Goal: Information Seeking & Learning: Learn about a topic

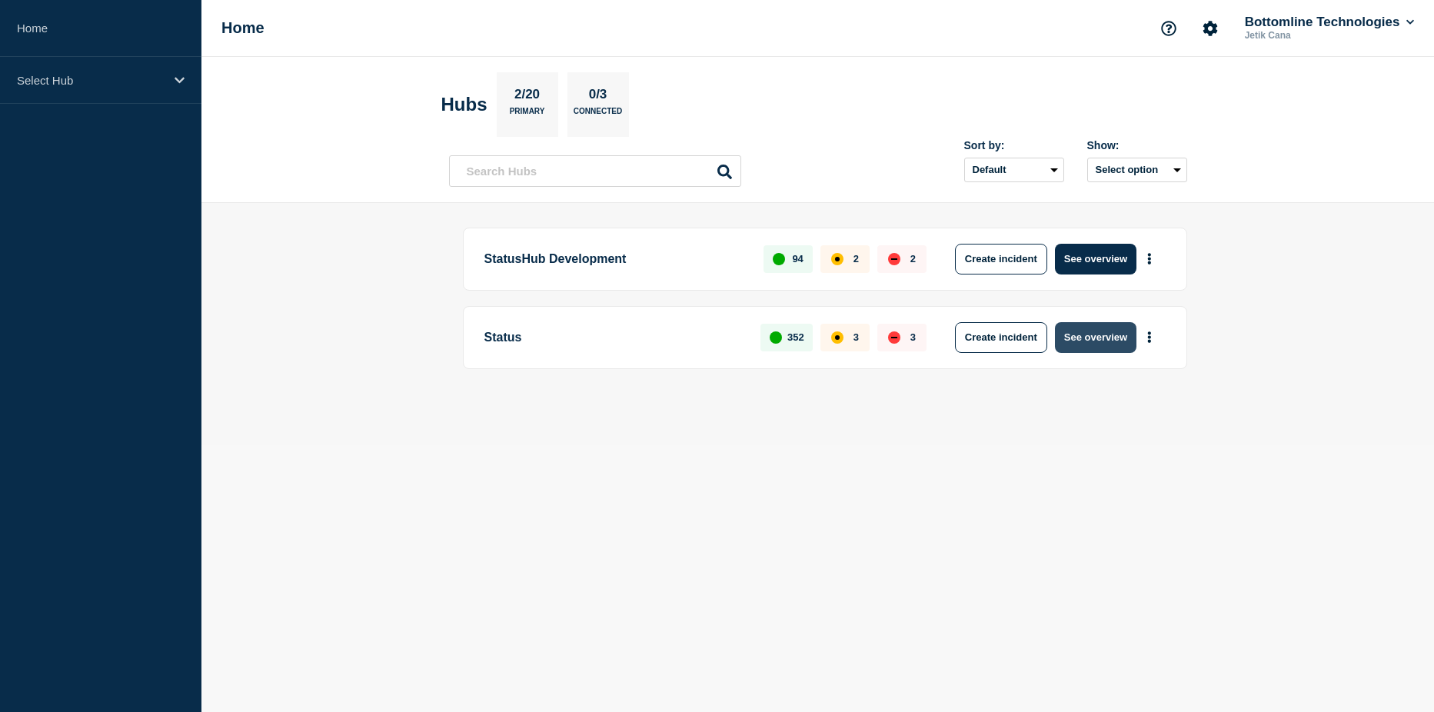
click at [1103, 336] on button "See overview" at bounding box center [1095, 337] width 81 height 31
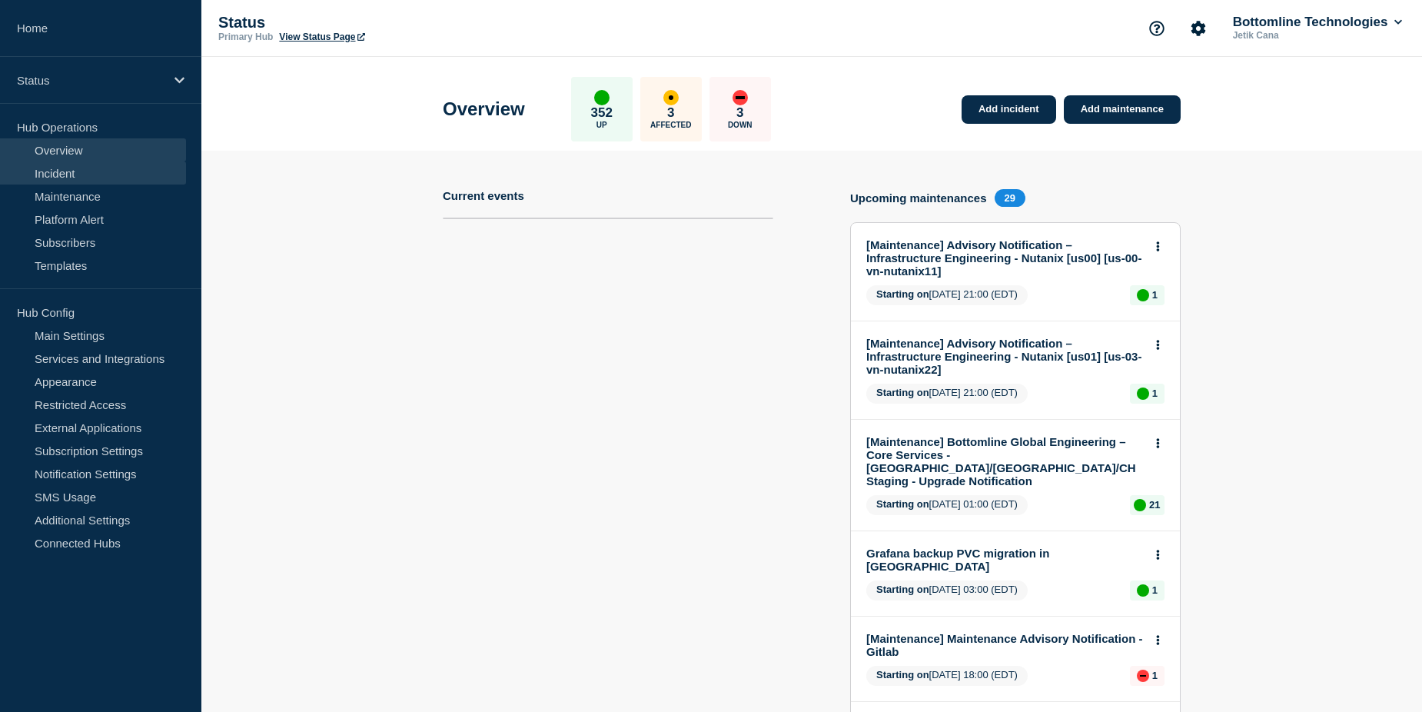
click at [78, 173] on link "Incident" at bounding box center [93, 172] width 186 height 23
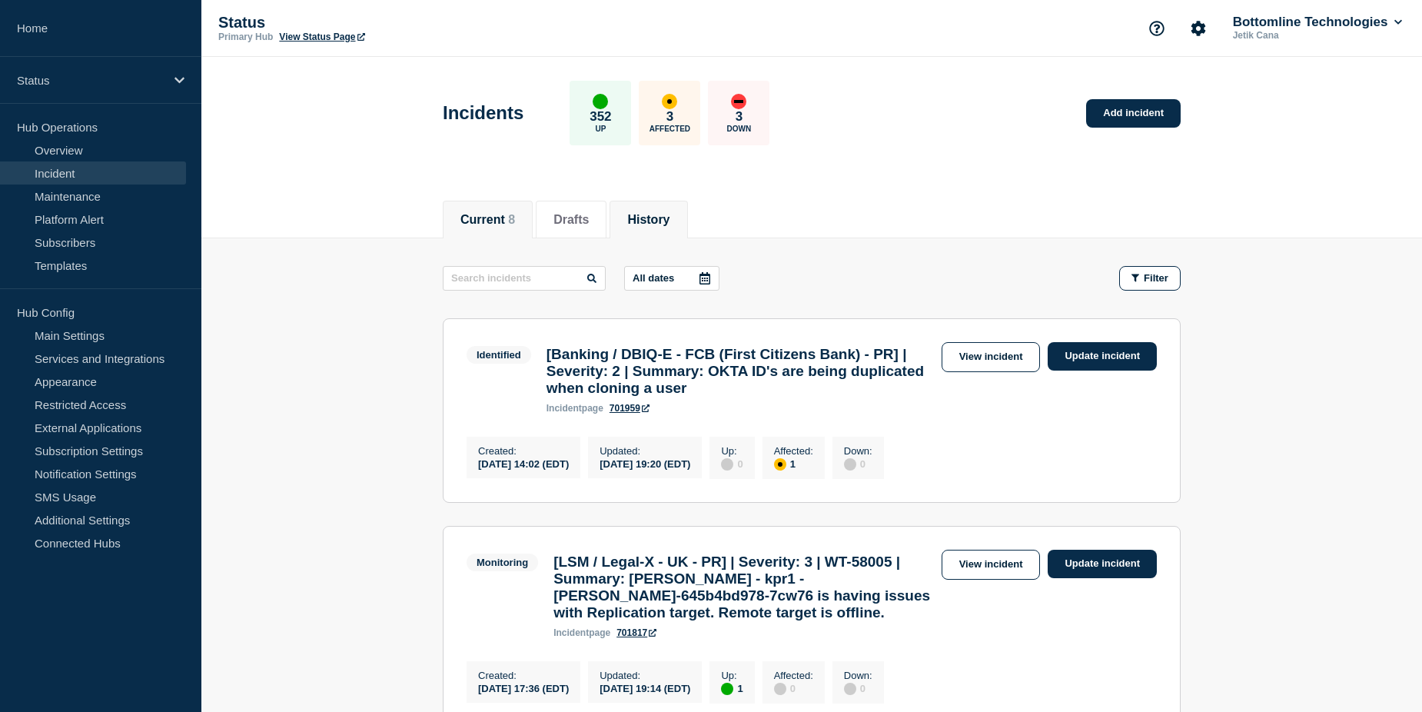
click at [670, 221] on button "History" at bounding box center [648, 220] width 42 height 14
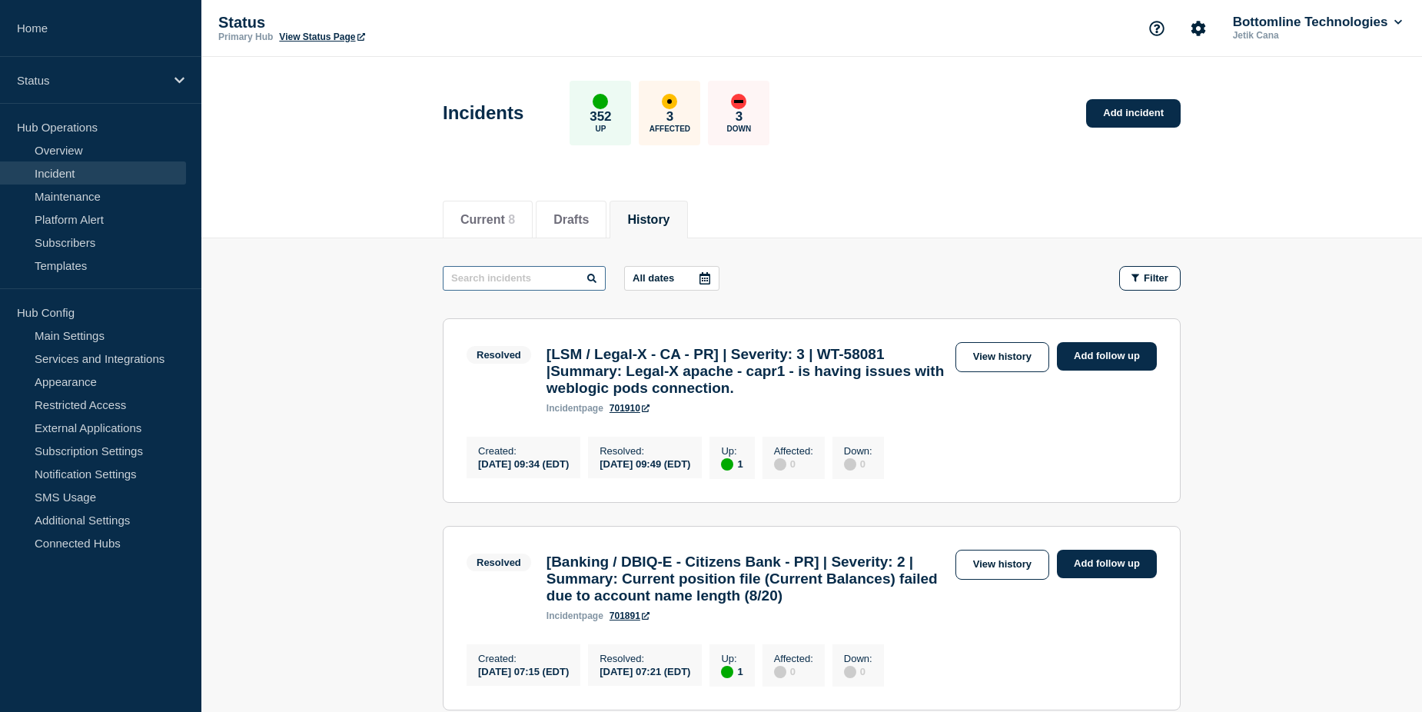
click at [529, 280] on input "text" at bounding box center [524, 278] width 163 height 25
type input "Regions"
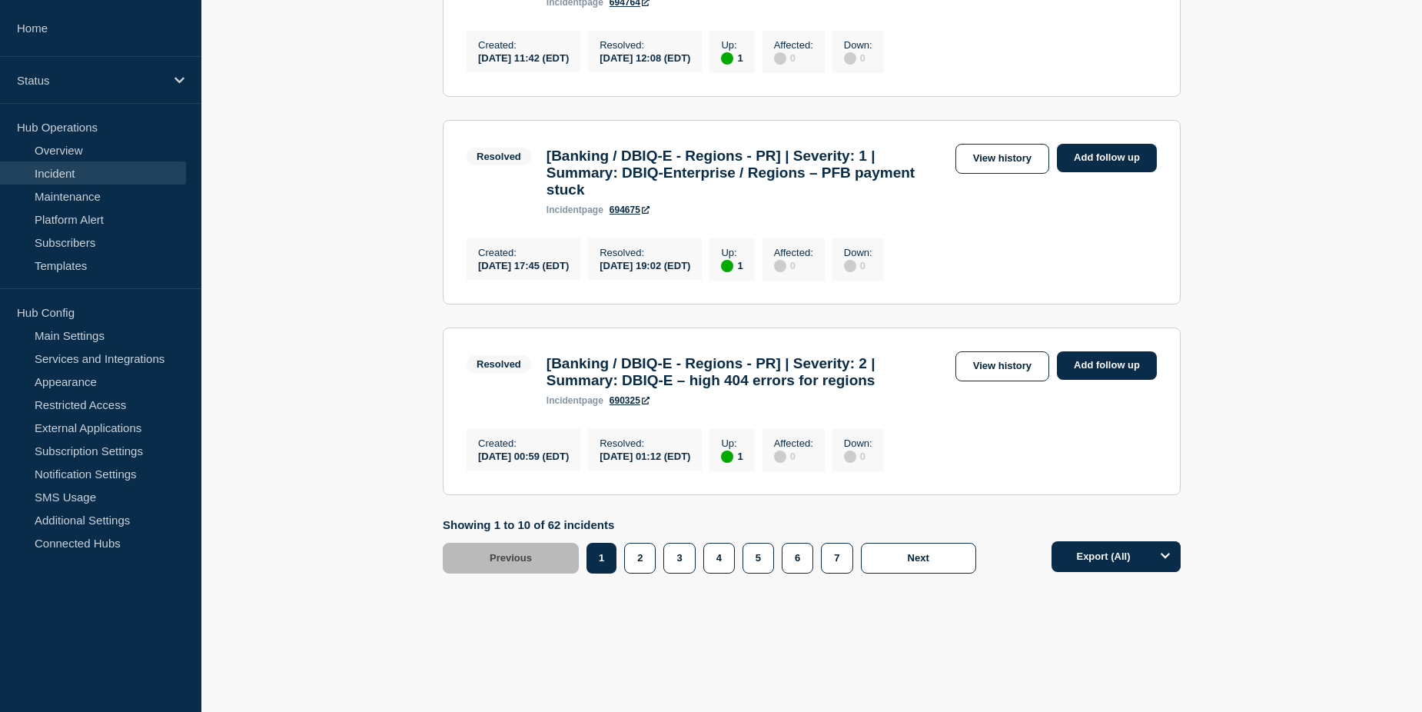
scroll to position [1845, 0]
click at [647, 573] on button "2" at bounding box center [640, 558] width 32 height 31
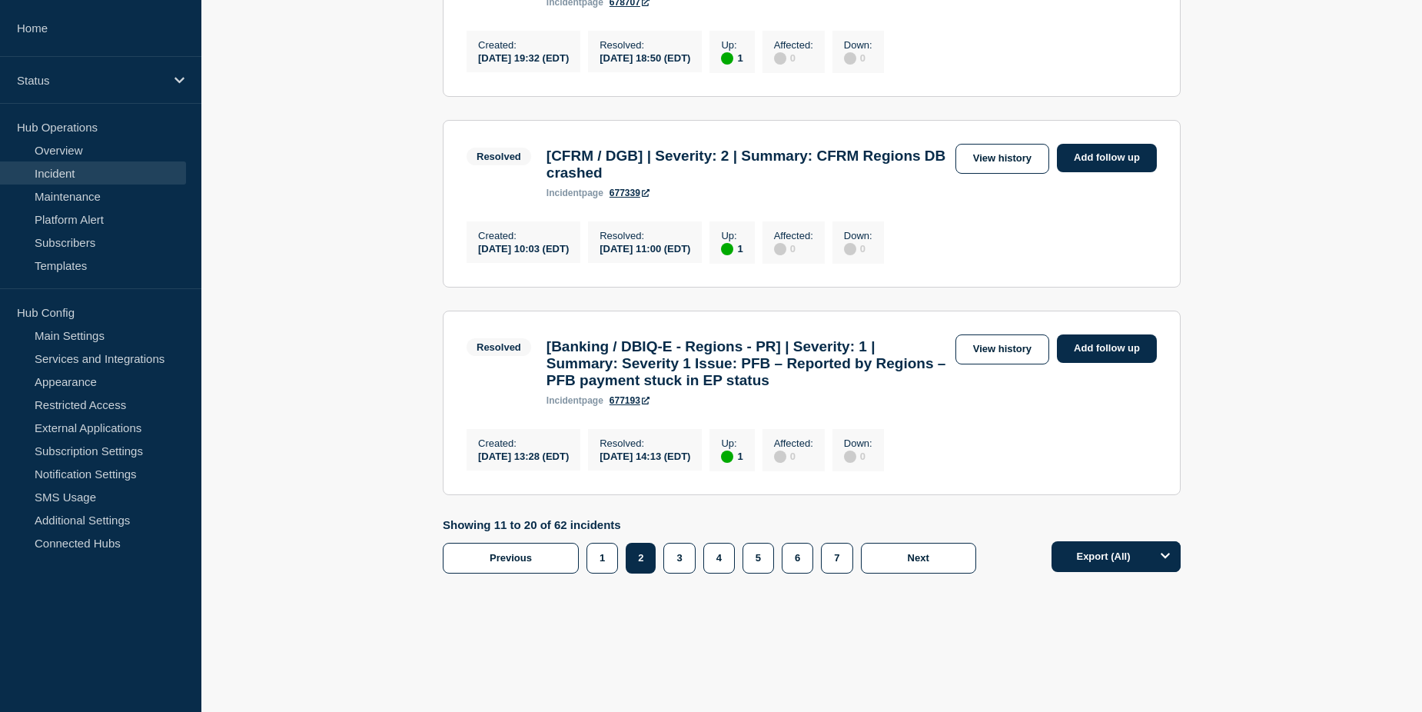
scroll to position [1922, 0]
click at [683, 573] on button "3" at bounding box center [679, 558] width 32 height 31
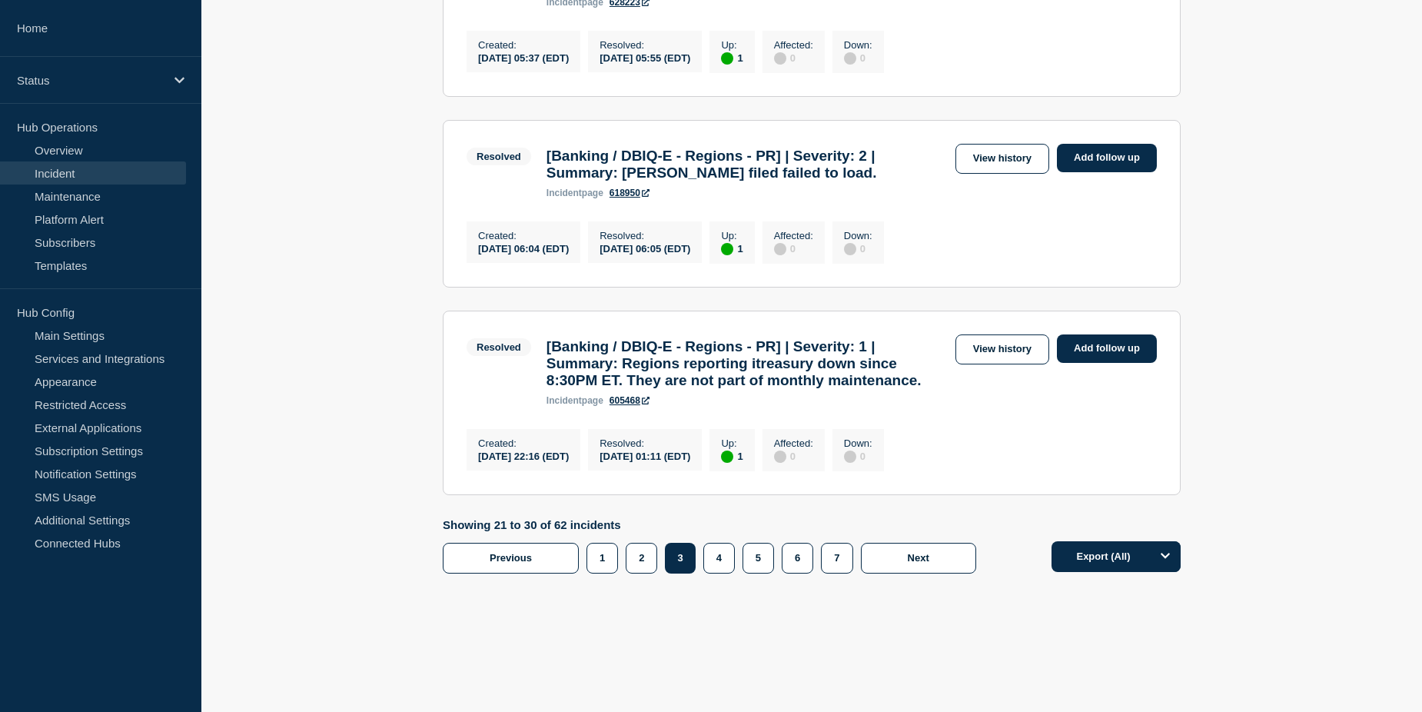
scroll to position [2006, 0]
click at [720, 557] on button "4" at bounding box center [719, 558] width 32 height 31
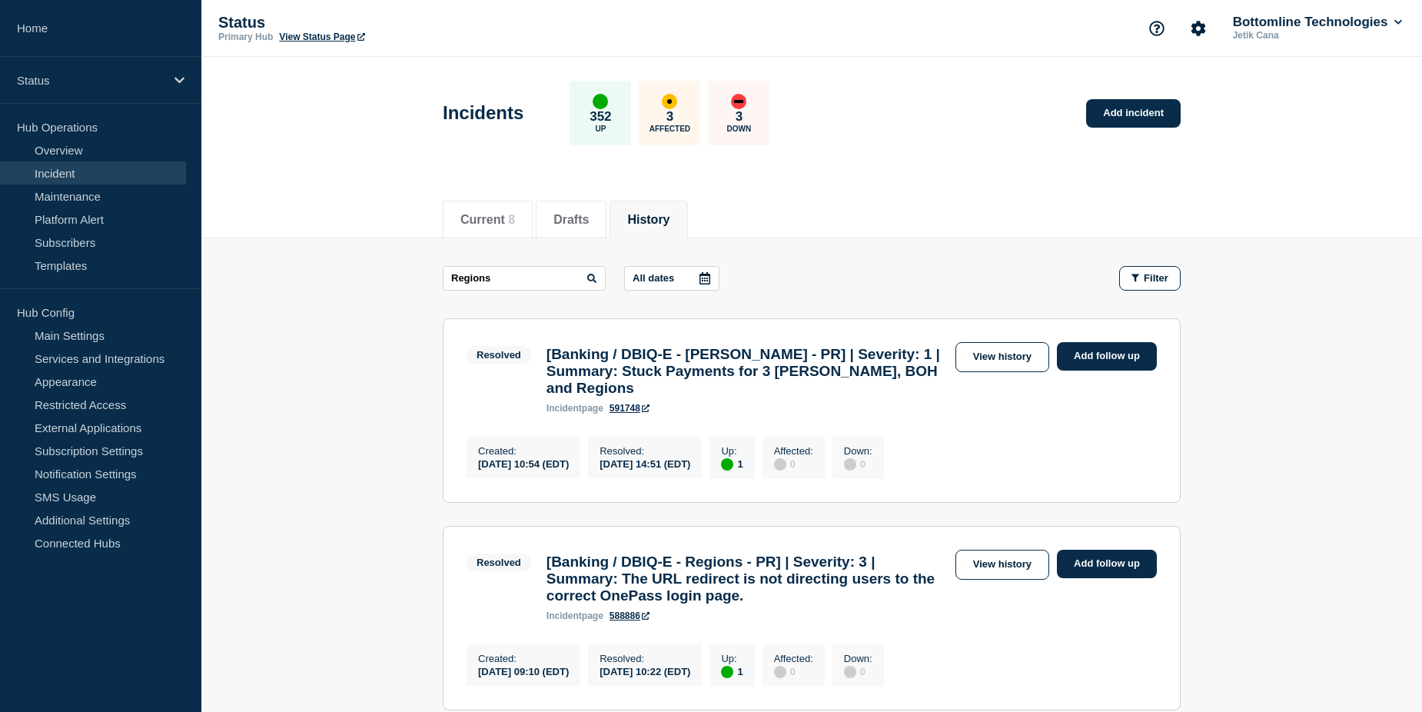
click at [665, 222] on button "History" at bounding box center [648, 220] width 42 height 14
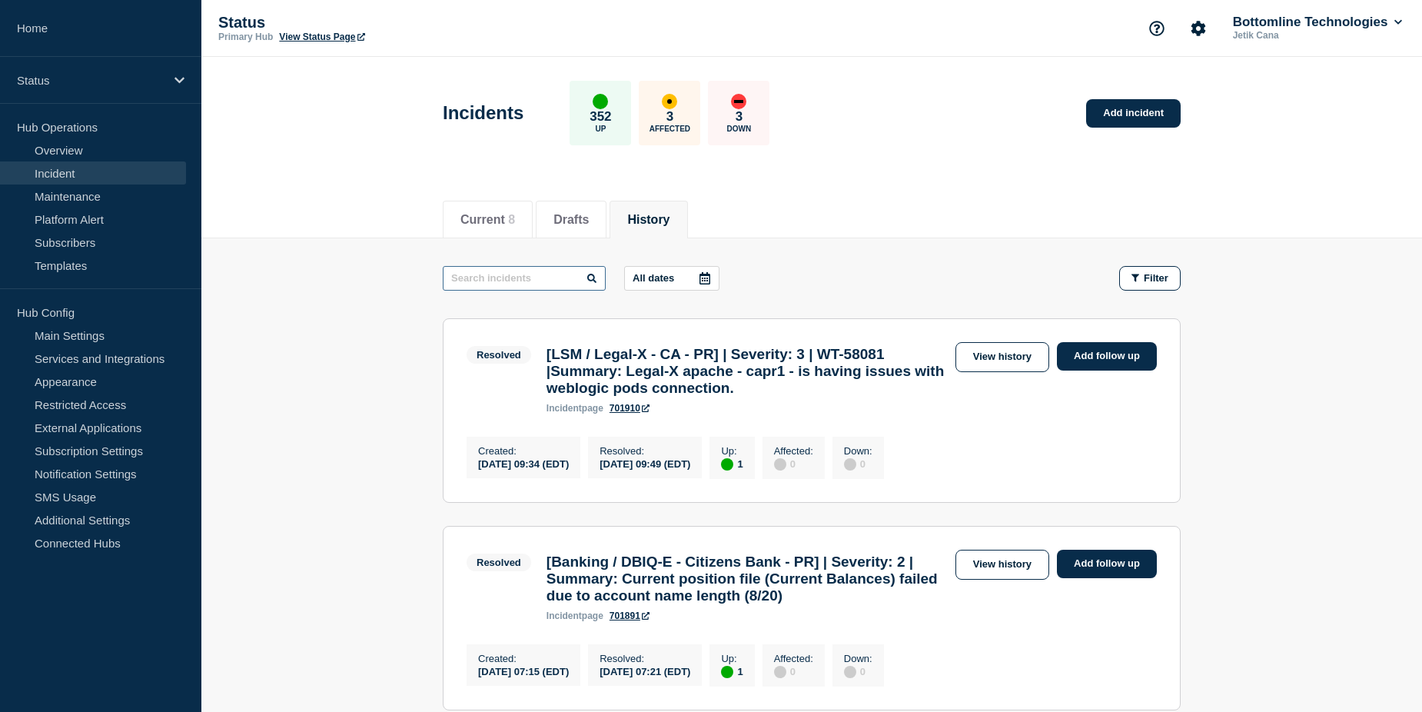
click at [560, 280] on input "text" at bounding box center [524, 278] width 163 height 25
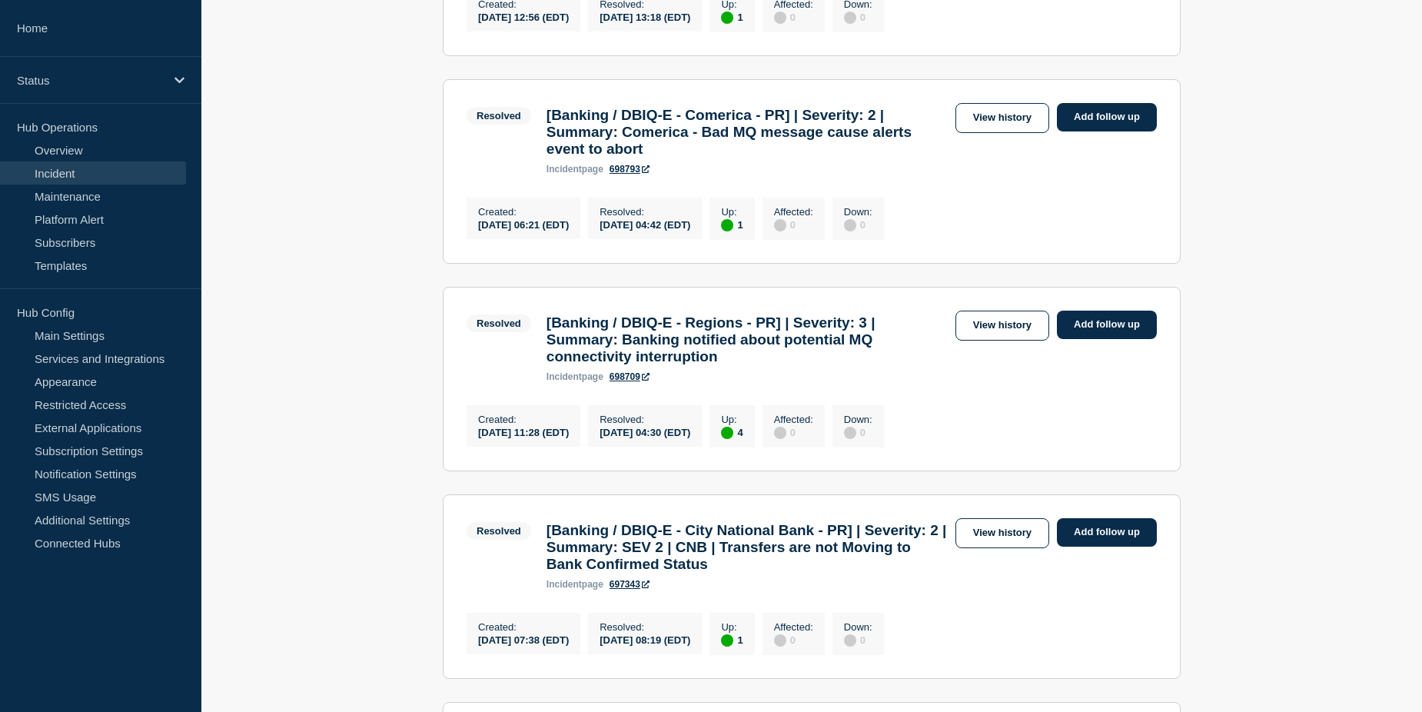
scroll to position [1076, 0]
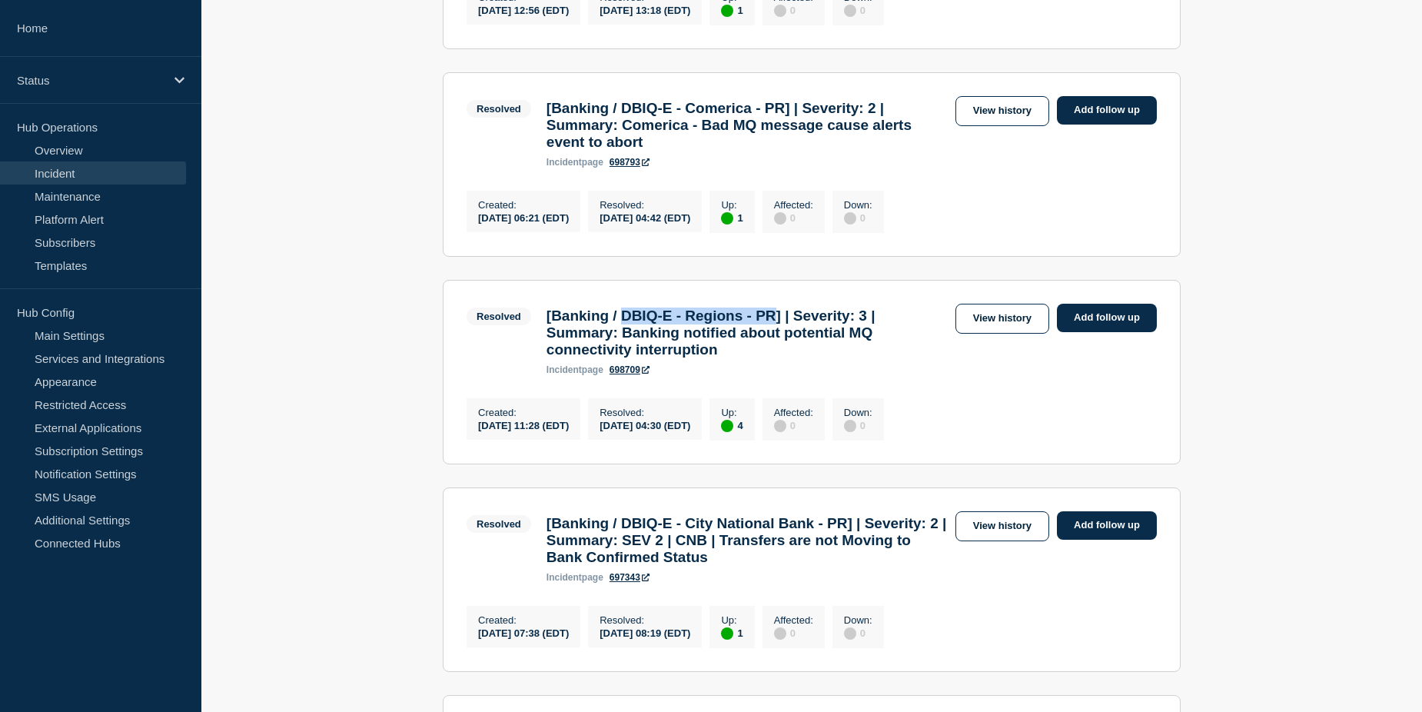
drag, startPoint x: 631, startPoint y: 380, endPoint x: 803, endPoint y: 383, distance: 172.2
click at [803, 358] on h3 "[Banking / DBIQ-E - Regions - PR] | Severity: 3 | Summary: Banking notified abo…" at bounding box center [747, 333] width 401 height 51
copy h3 "DBIQ-E - Regions - PR"
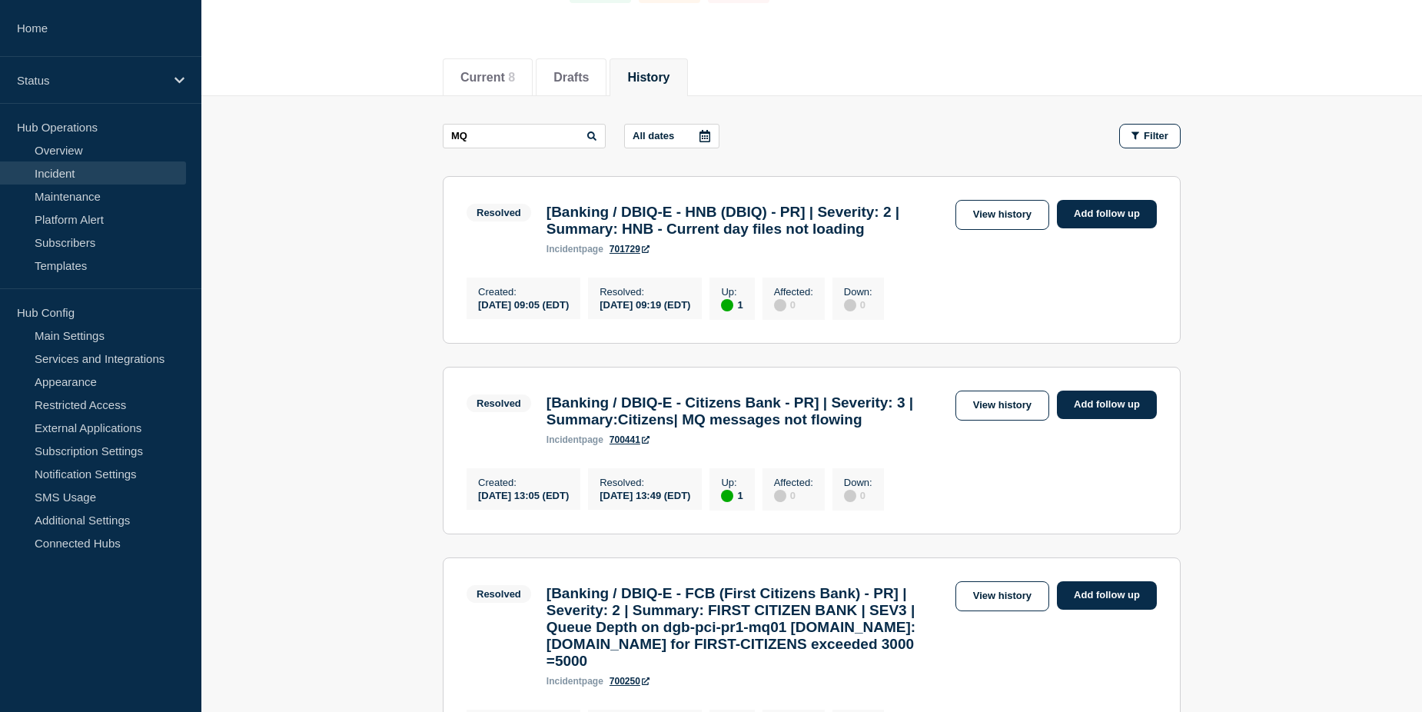
scroll to position [0, 0]
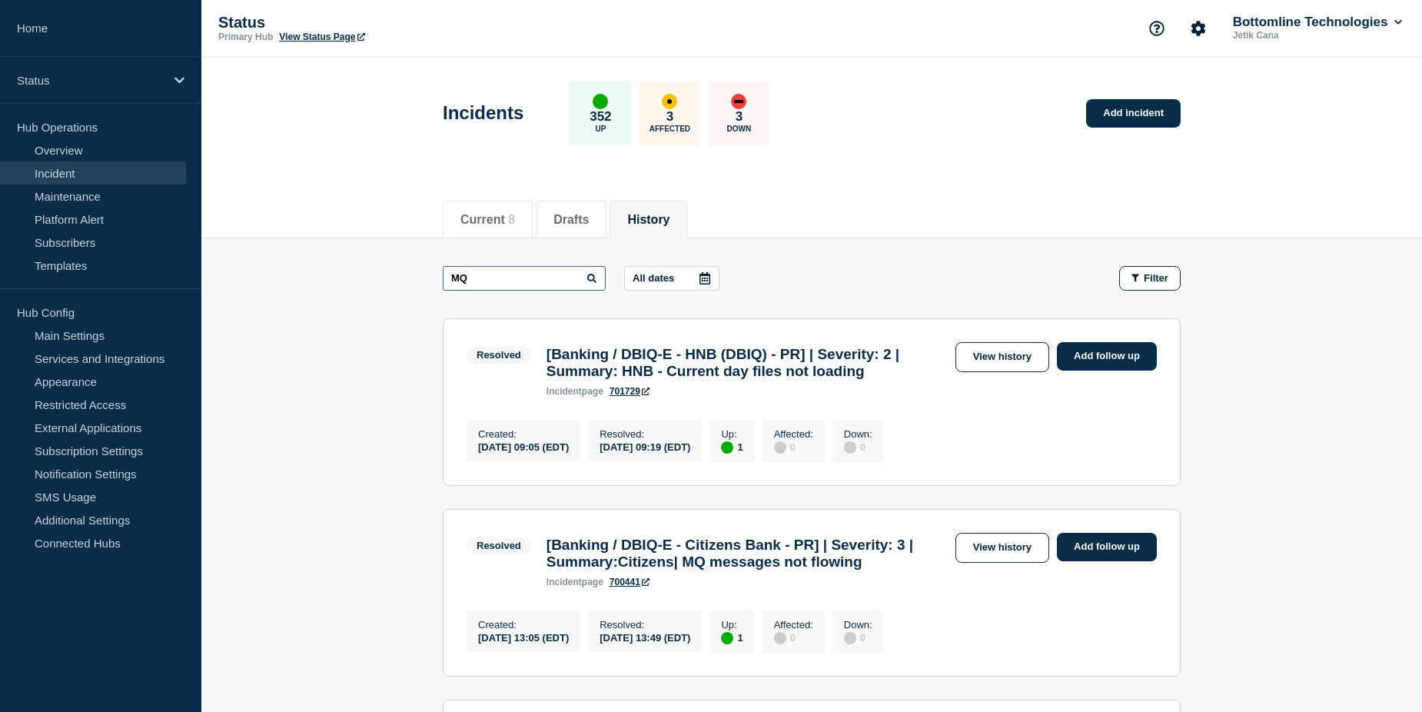
click at [546, 275] on input "MQ" at bounding box center [524, 278] width 163 height 25
paste input "DBIQ-E - Regions - PR"
type input "DBIQ-E - Regions - PR"
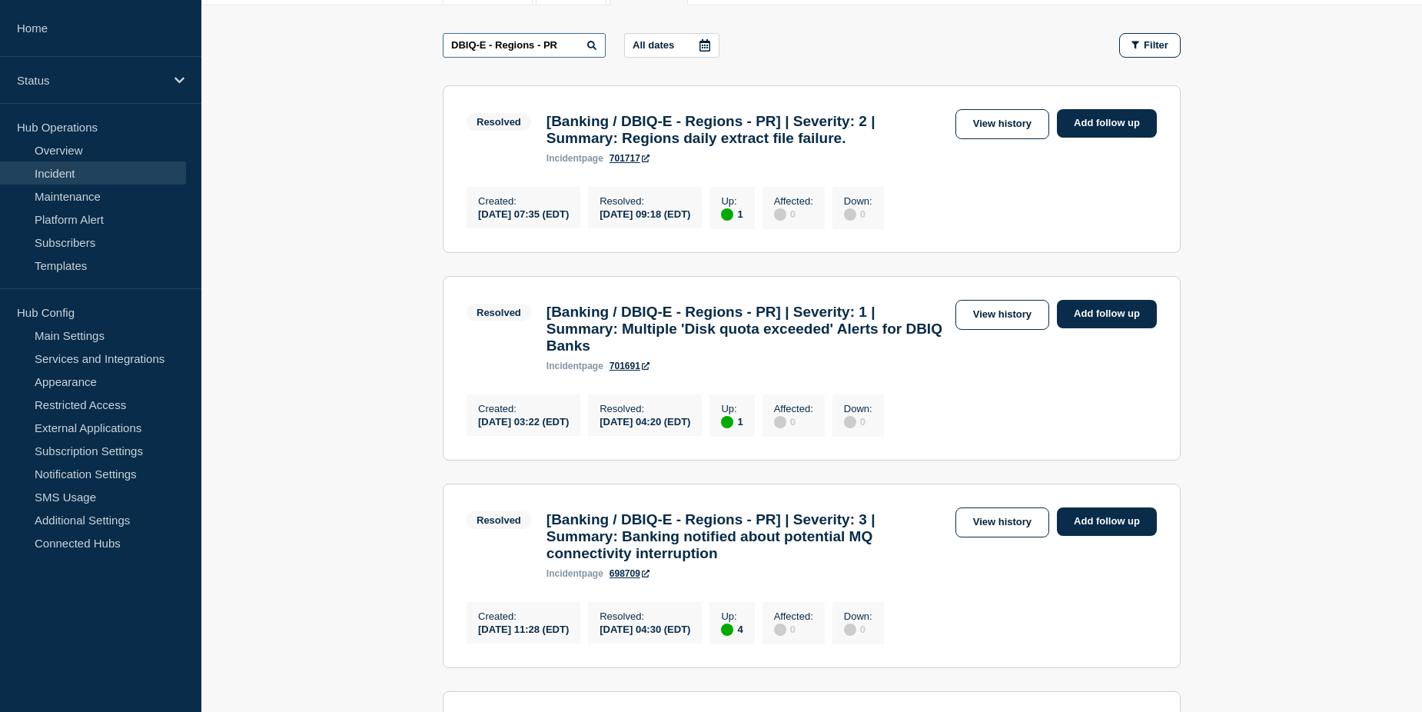
scroll to position [384, 0]
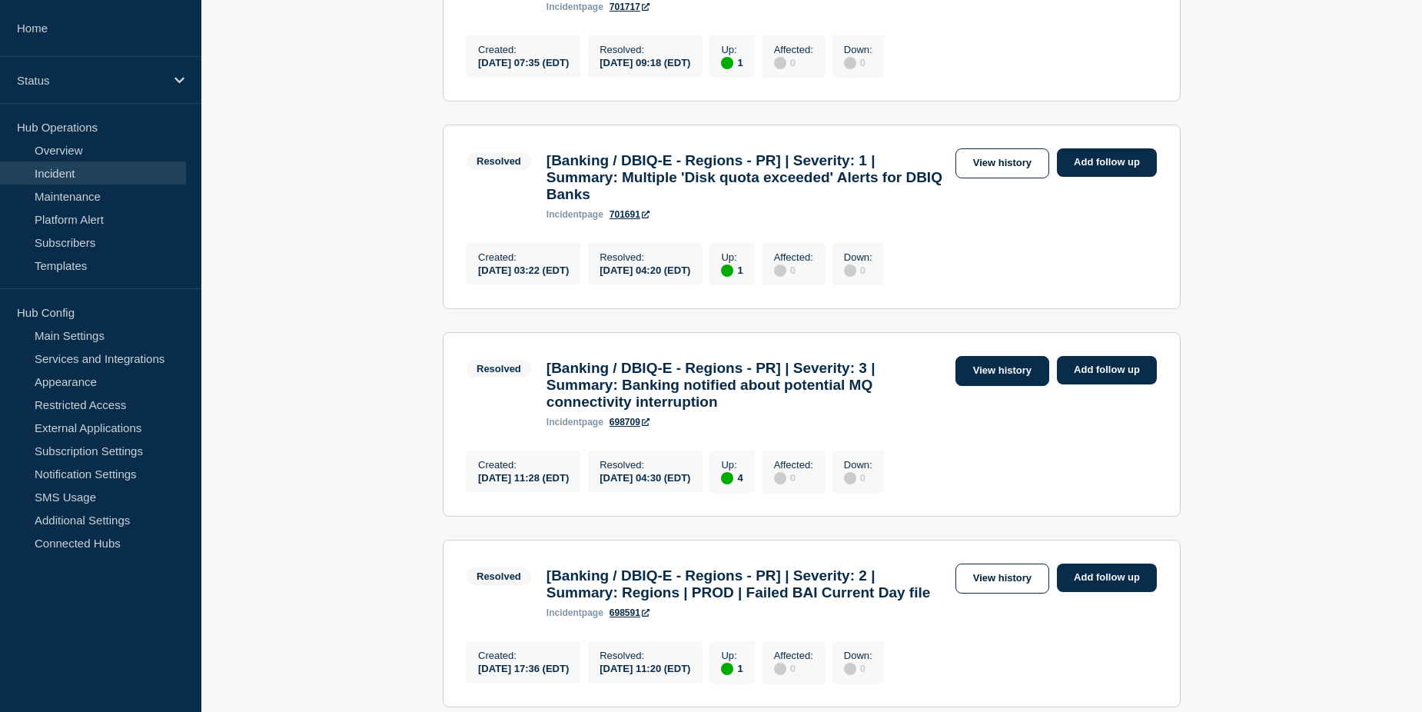
click at [1008, 386] on link "View history" at bounding box center [1003, 371] width 94 height 30
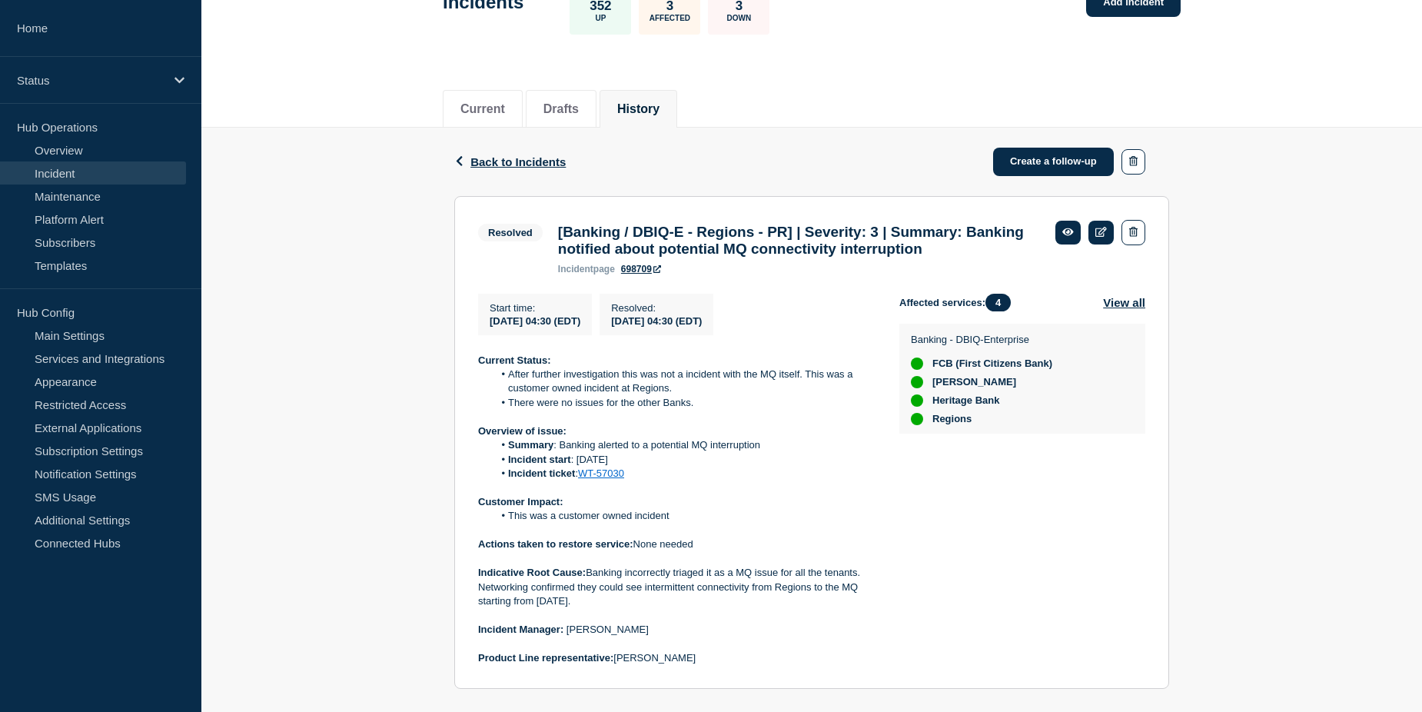
scroll to position [154, 0]
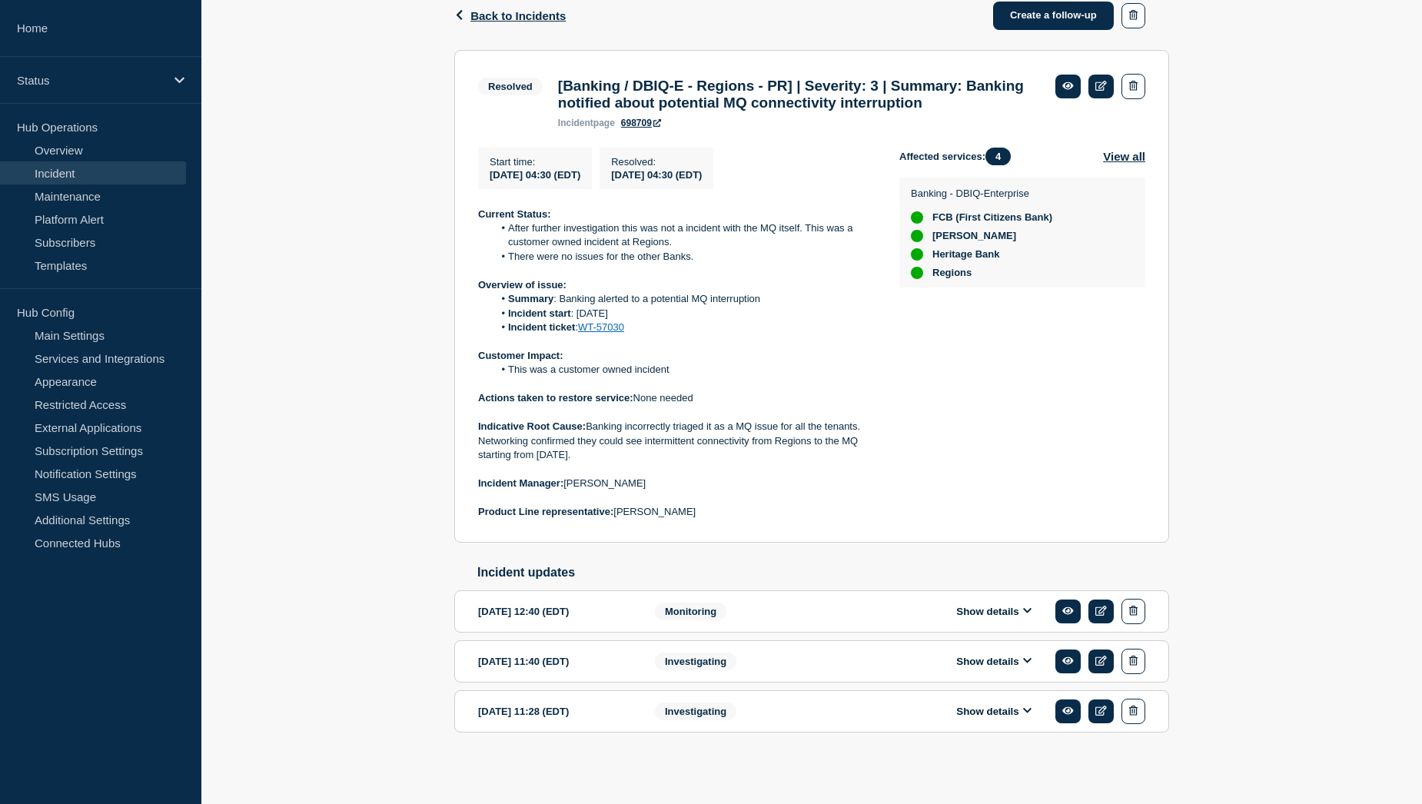
scroll to position [291, 0]
click at [991, 613] on button "Show details" at bounding box center [994, 611] width 85 height 13
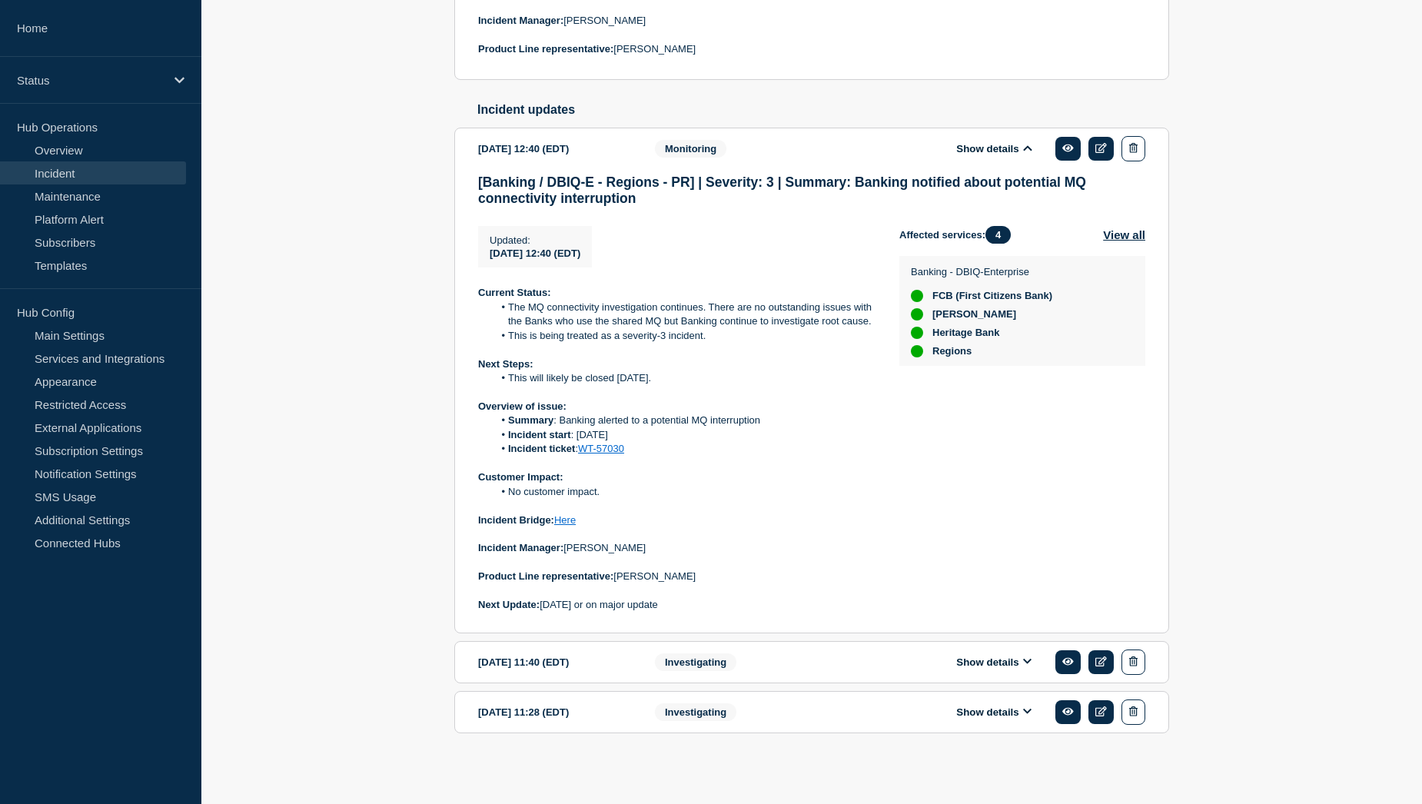
scroll to position [753, 0]
click at [987, 662] on button "Show details" at bounding box center [994, 661] width 85 height 13
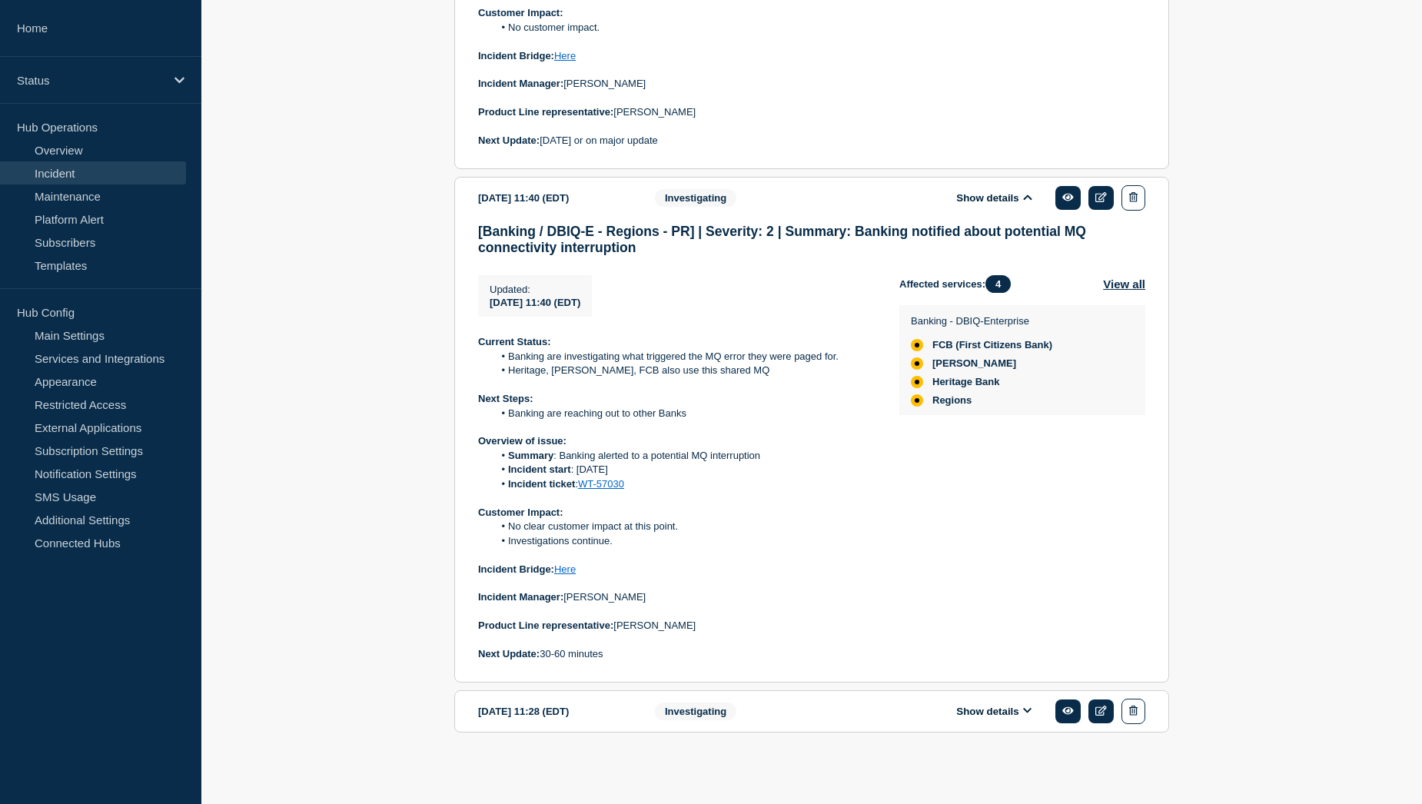
scroll to position [1223, 0]
click at [1009, 707] on button "Show details" at bounding box center [994, 711] width 85 height 13
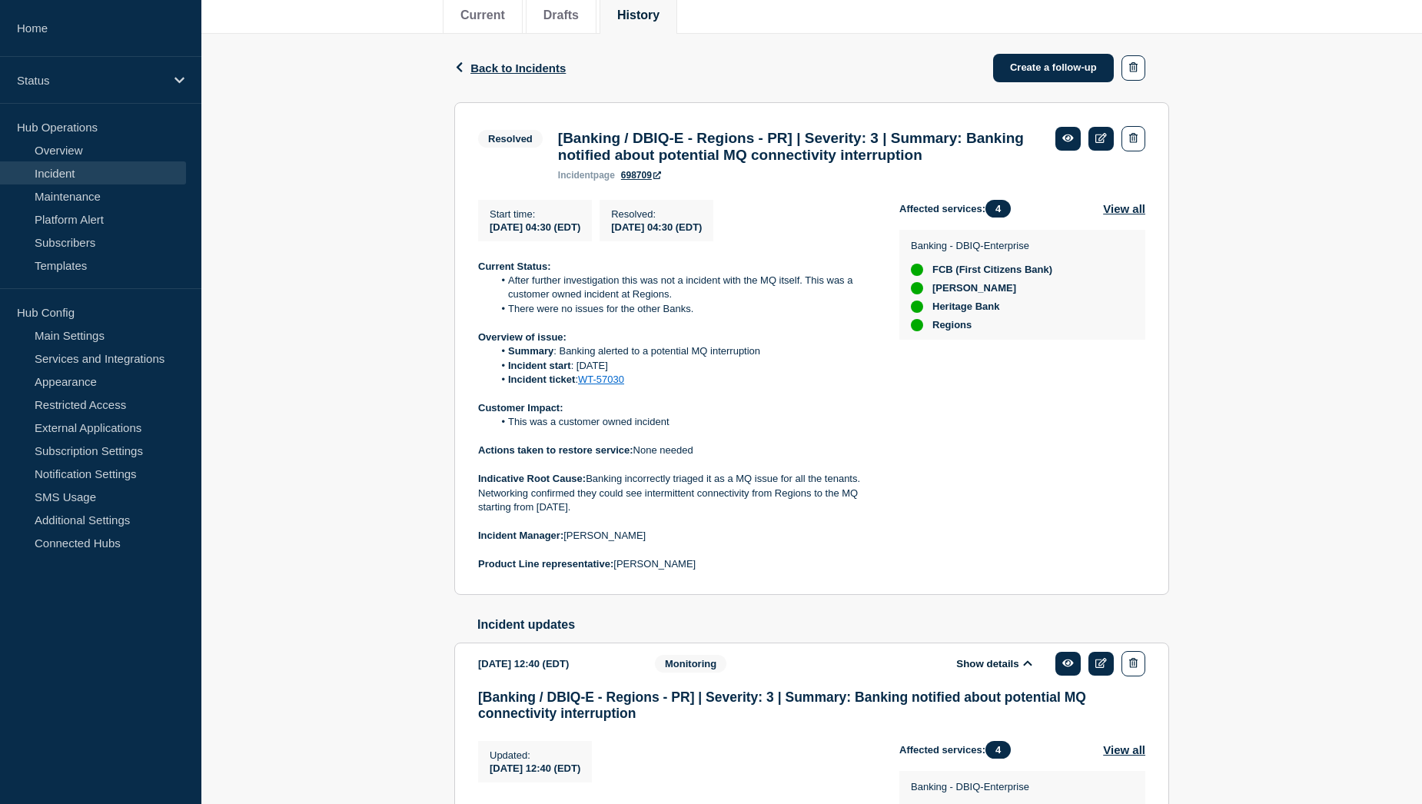
scroll to position [198, 0]
